Goal: Transaction & Acquisition: Purchase product/service

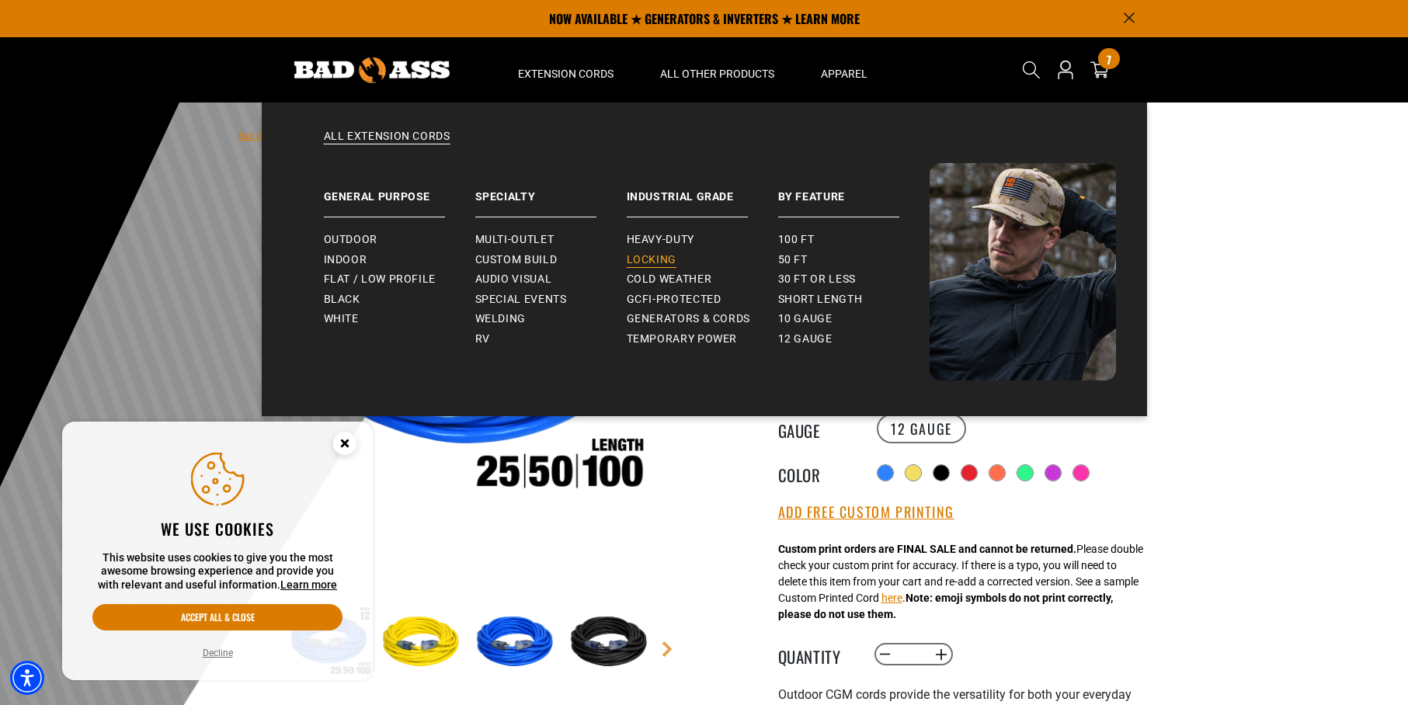
click at [662, 255] on span "Locking" at bounding box center [652, 260] width 50 height 14
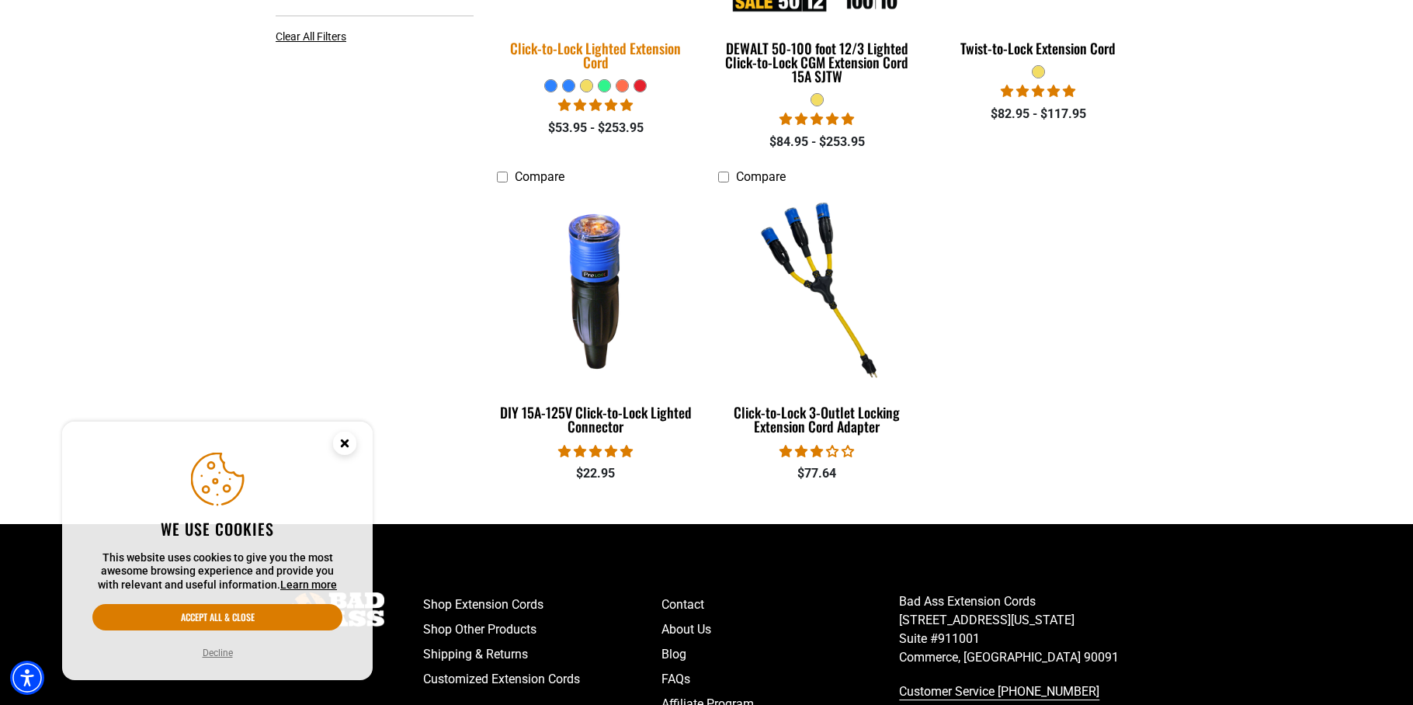
scroll to position [676, 0]
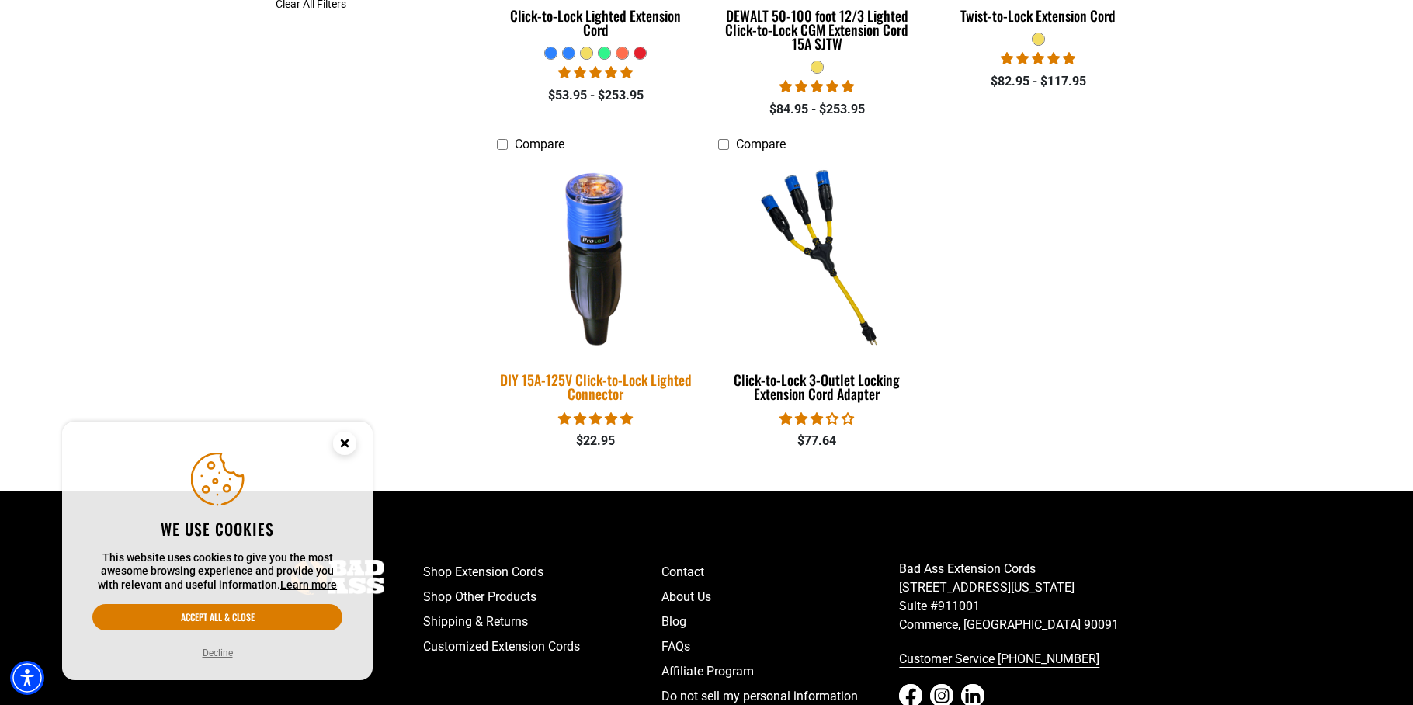
click at [602, 257] on img at bounding box center [596, 257] width 217 height 199
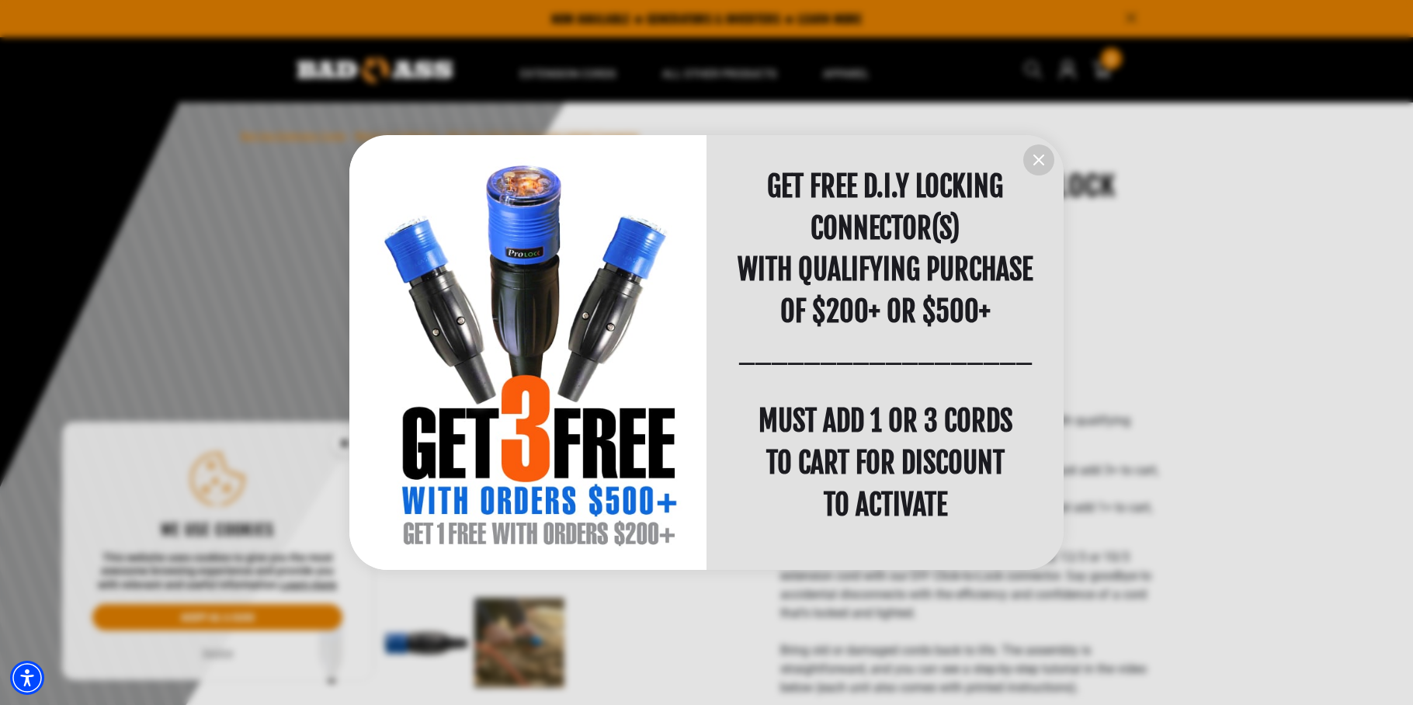
click at [1037, 162] on icon "information" at bounding box center [1038, 159] width 9 height 9
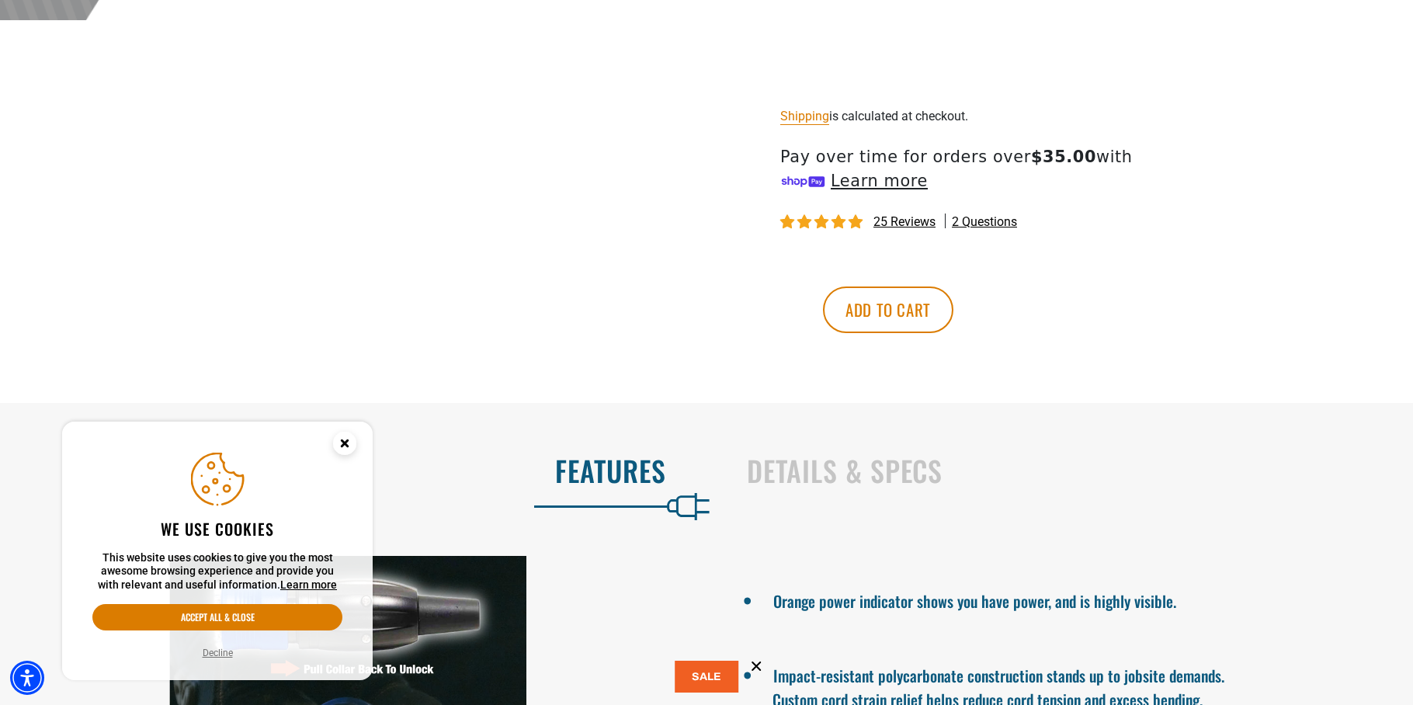
scroll to position [1103, 0]
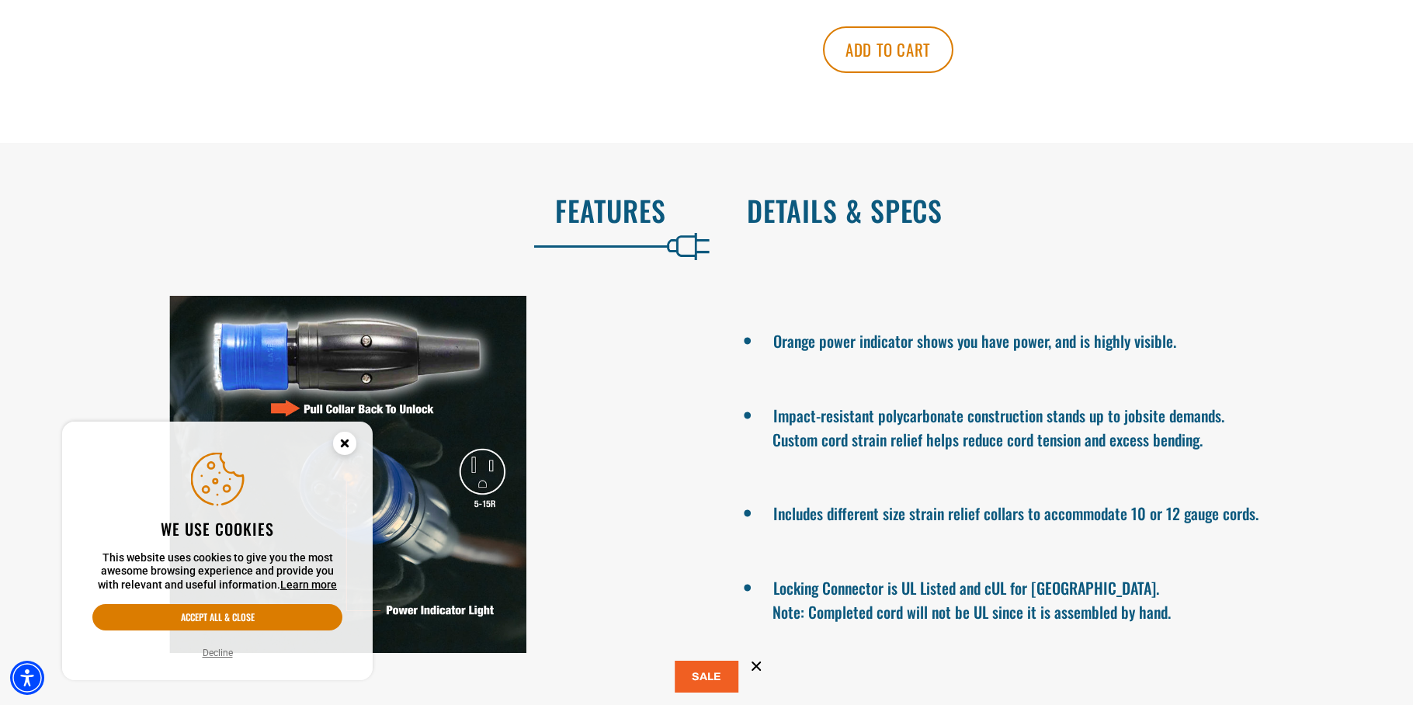
click at [826, 208] on h2 "Details & Specs" at bounding box center [1064, 210] width 634 height 33
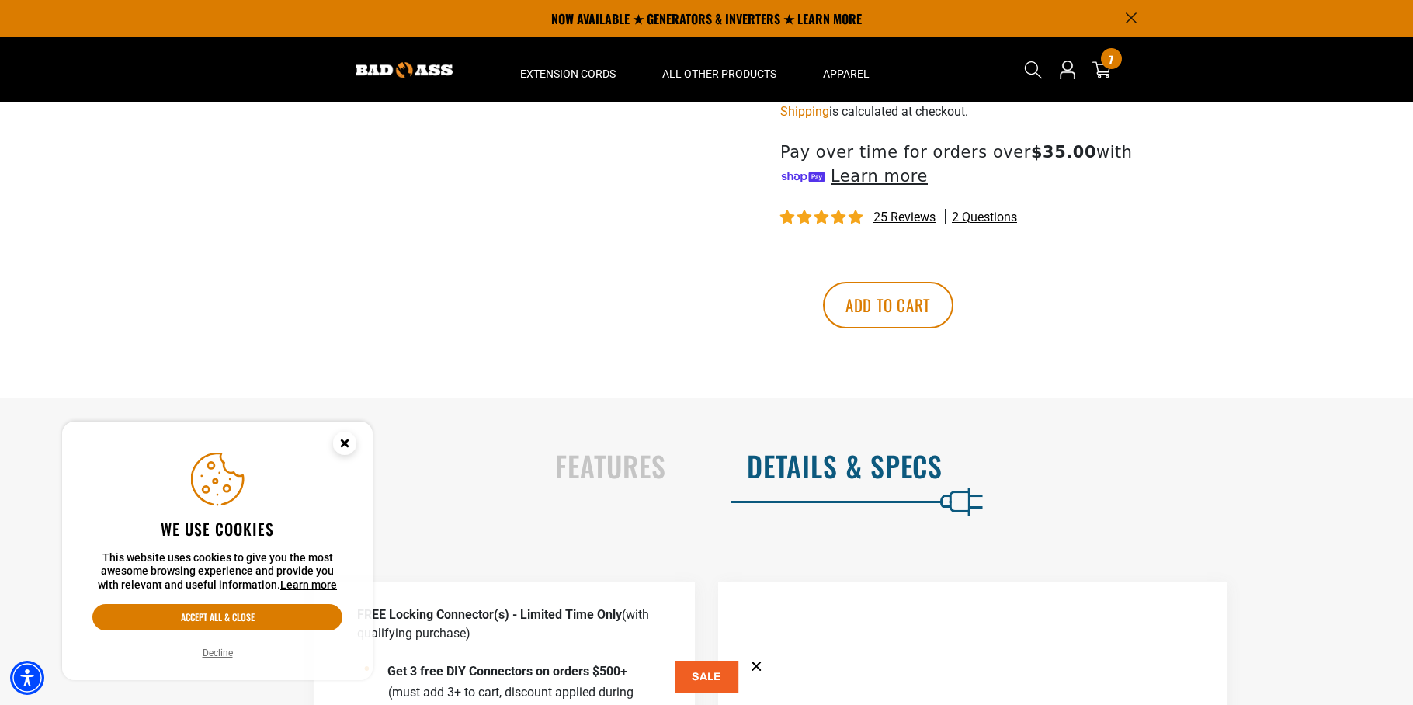
scroll to position [841, 0]
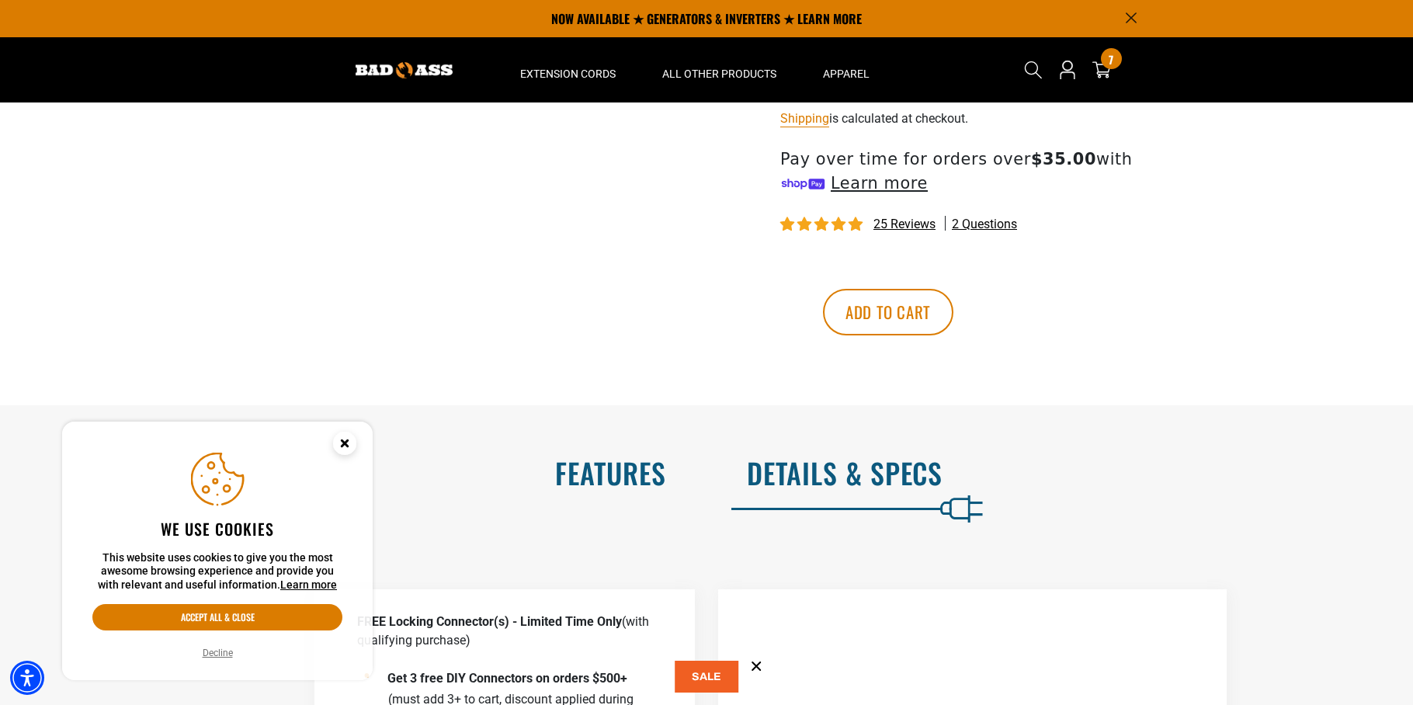
click at [617, 475] on h2 "Features" at bounding box center [350, 473] width 634 height 33
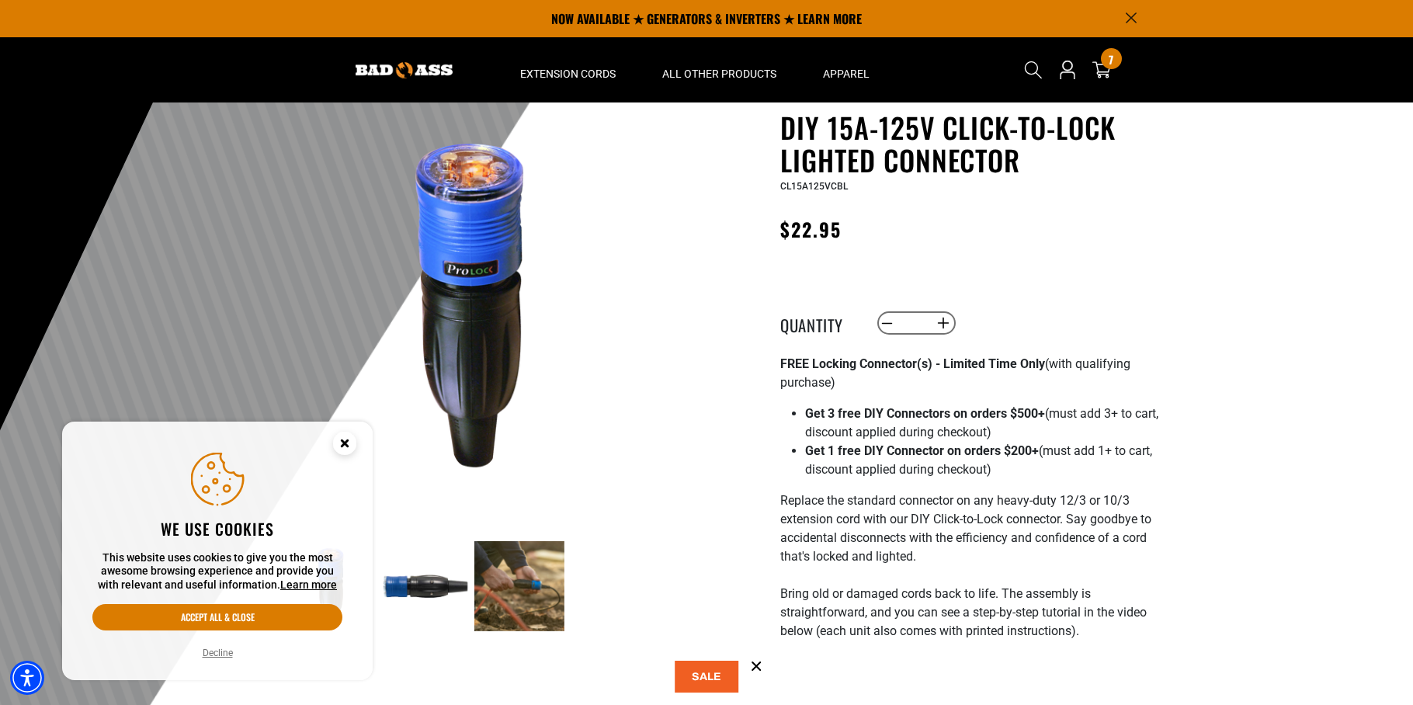
scroll to position [0, 0]
